Goal: Navigation & Orientation: Find specific page/section

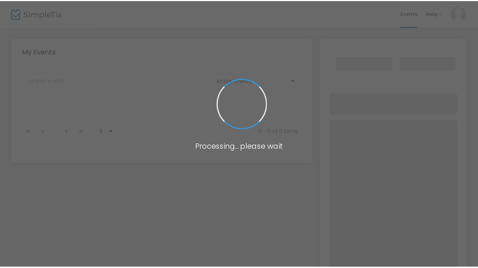
scroll to position [51, 0]
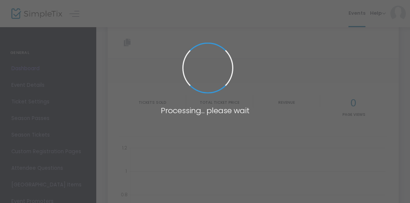
type input "https://www.simpletix.com/e/concerts-at-black-birch-vineyard-heather-m-tickets-…"
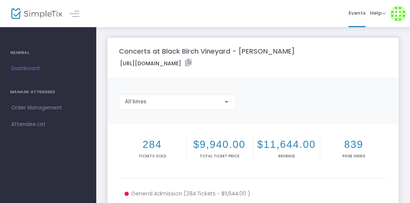
scroll to position [31, 0]
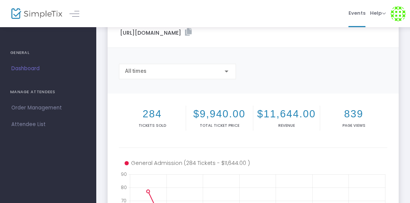
click at [227, 72] on div at bounding box center [226, 72] width 4 height 2
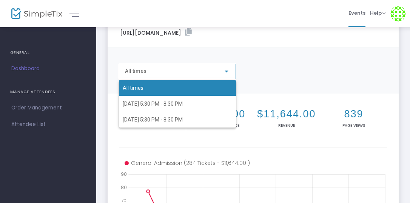
click at [227, 72] on div at bounding box center [205, 101] width 410 height 203
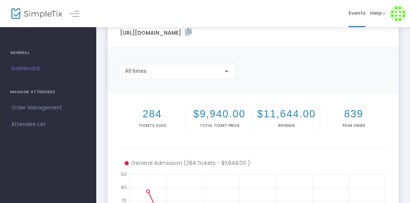
click at [42, 12] on img at bounding box center [36, 13] width 51 height 11
